Goal: Task Accomplishment & Management: Manage account settings

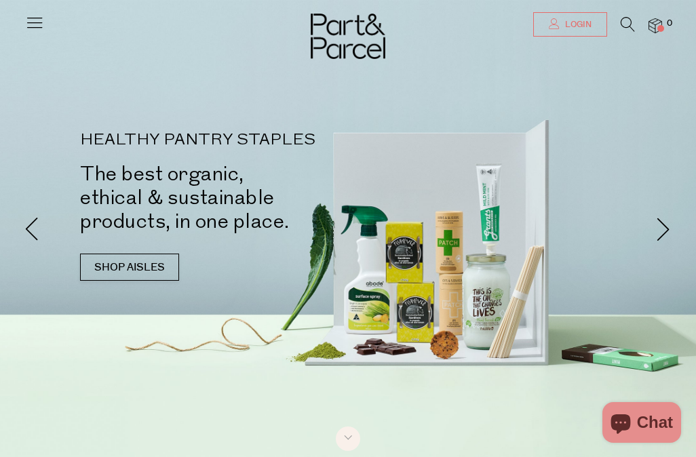
click at [563, 27] on span "Login" at bounding box center [577, 25] width 30 height 12
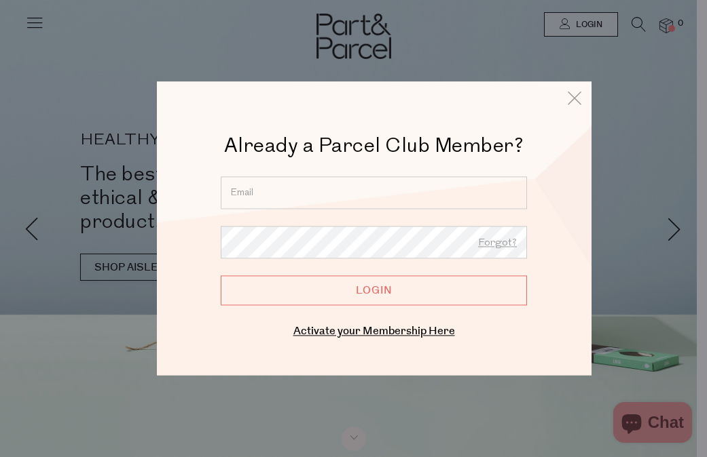
click at [406, 186] on input "email" at bounding box center [374, 192] width 306 height 33
type input "[EMAIL_ADDRESS][DOMAIN_NAME]"
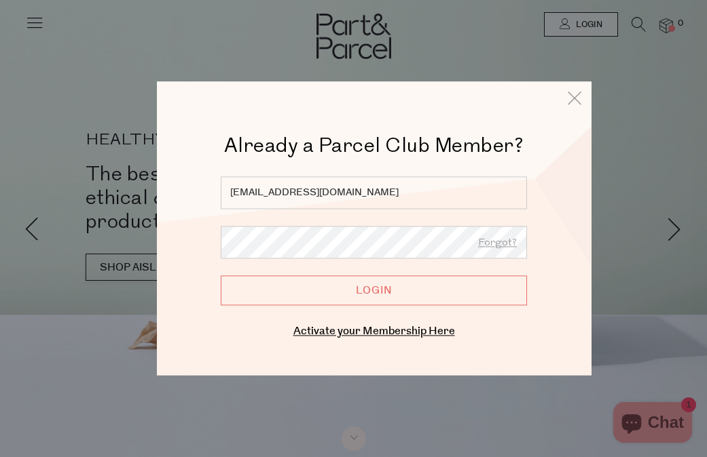
click at [362, 288] on input "Login" at bounding box center [374, 291] width 306 height 30
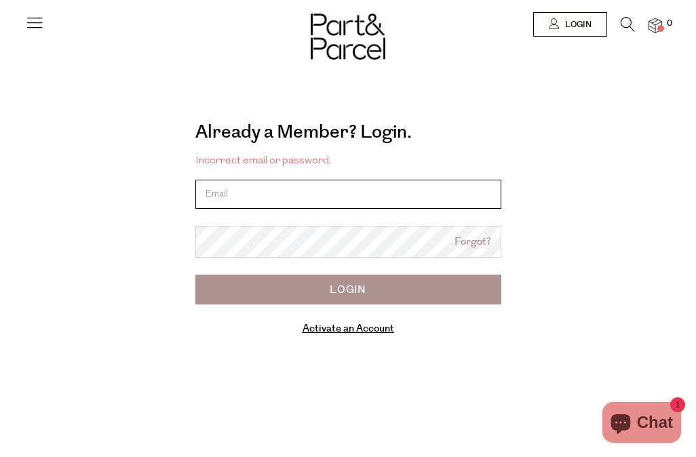
click at [397, 195] on input "email" at bounding box center [348, 194] width 306 height 29
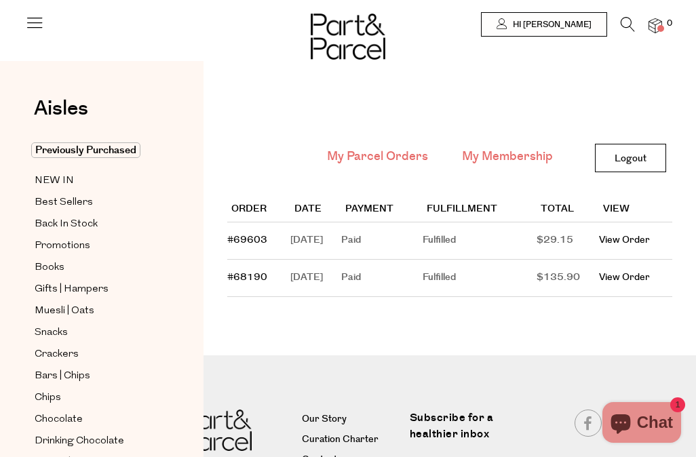
click at [500, 160] on link "My Membership" at bounding box center [507, 157] width 91 height 18
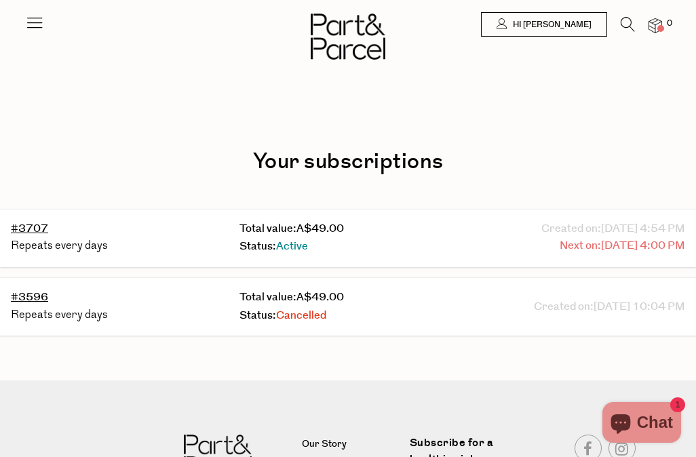
click at [601, 248] on span "09/09/2025 4:00 PM" at bounding box center [643, 247] width 84 height 18
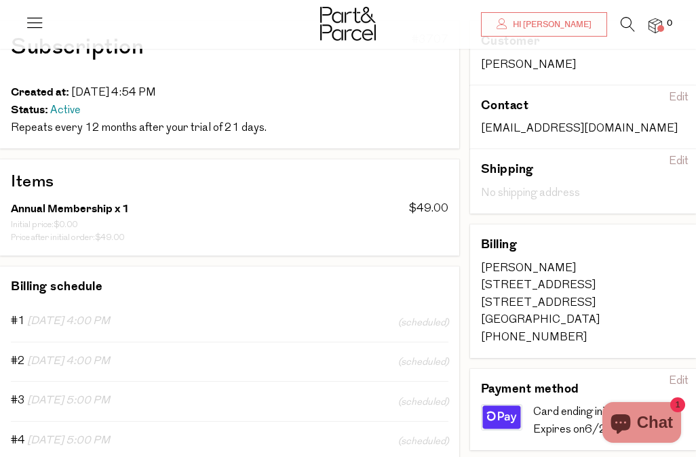
scroll to position [271, 0]
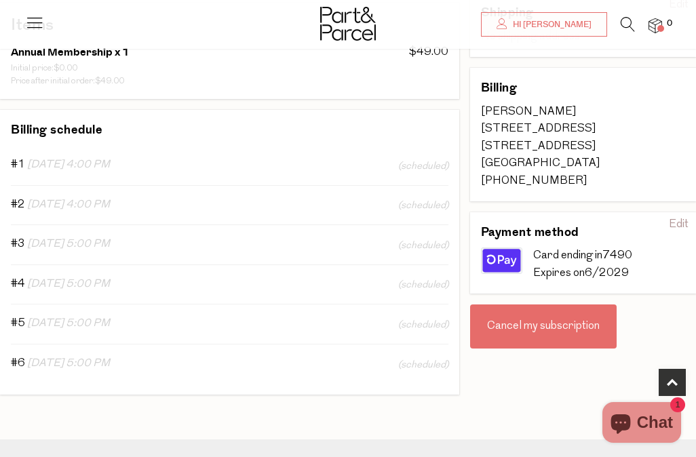
click at [552, 323] on div "Cancel my subscription" at bounding box center [543, 327] width 147 height 45
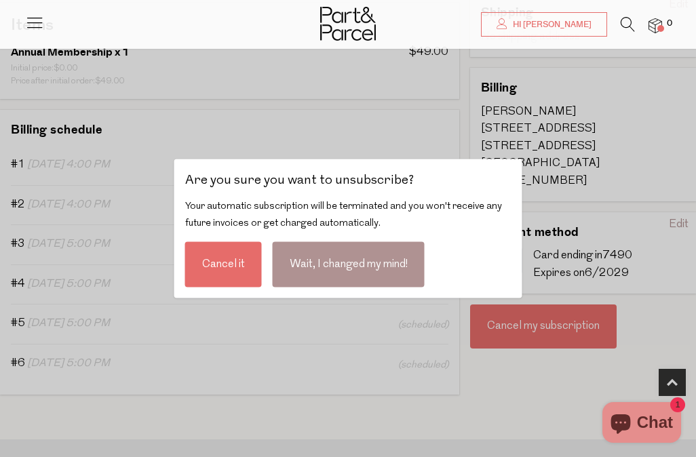
click at [240, 265] on div "Cancel it" at bounding box center [223, 264] width 77 height 45
